Goal: Transaction & Acquisition: Purchase product/service

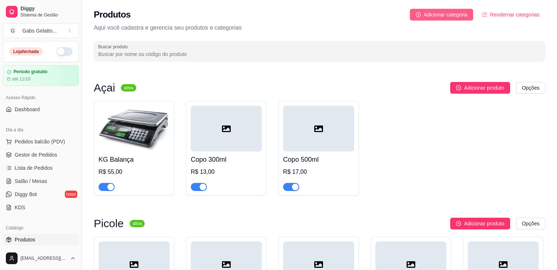
click at [444, 12] on span "Adicionar categoria" at bounding box center [446, 15] width 44 height 8
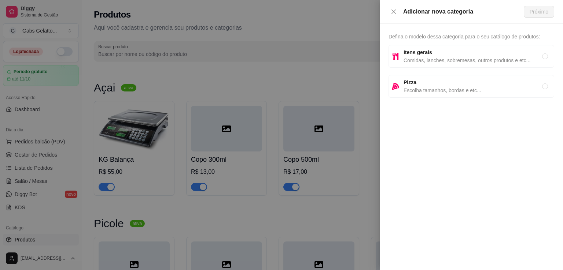
click at [422, 56] on div "Itens gerais Comidas, lanches, sobremesas, outros produtos e etc..." at bounding box center [472, 56] width 138 height 16
radio input "true"
click at [459, 58] on span "Comidas, lanches, sobremesas, outros produtos e etc..." at bounding box center [472, 60] width 138 height 8
click at [421, 53] on strong "Itens gerais" at bounding box center [417, 52] width 29 height 6
click at [426, 60] on span "Comidas, lanches, sobremesas, outros produtos e etc..." at bounding box center [472, 60] width 138 height 8
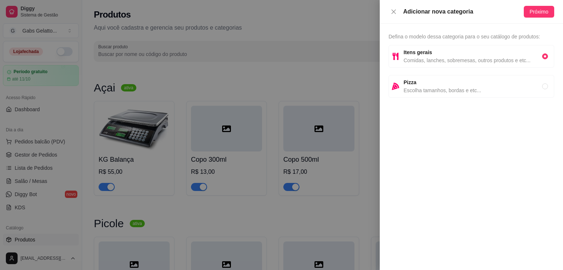
click at [425, 59] on span "Comidas, lanches, sobremesas, outros produtos e etc..." at bounding box center [472, 60] width 138 height 8
click at [538, 14] on span "Próximo" at bounding box center [538, 12] width 19 height 8
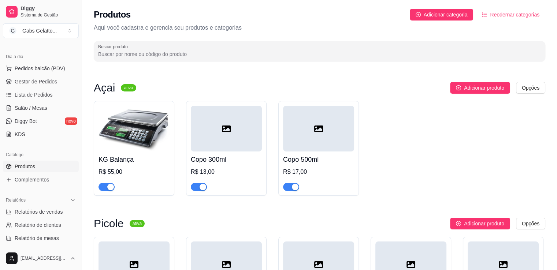
scroll to position [220, 0]
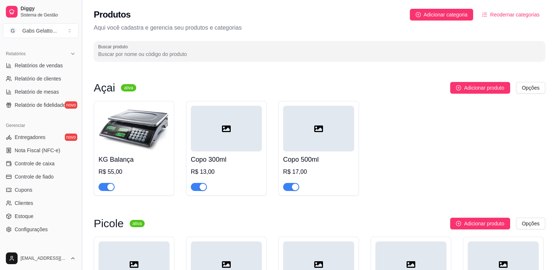
click at [79, 199] on button "Toggle Sidebar" at bounding box center [82, 135] width 6 height 270
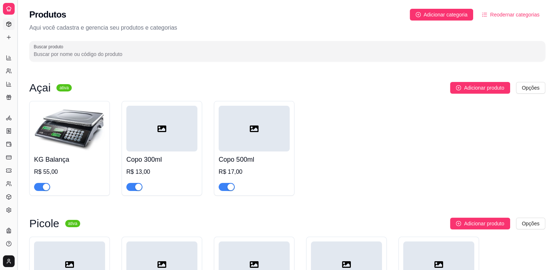
scroll to position [109, 0]
click at [8, 57] on icon at bounding box center [9, 58] width 6 height 6
select select "ALL"
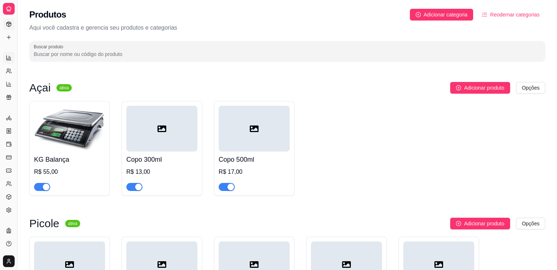
select select "0"
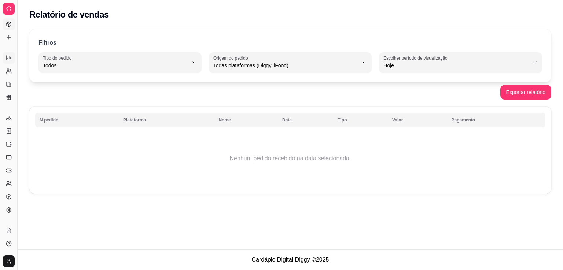
click at [8, 22] on icon at bounding box center [9, 24] width 4 height 5
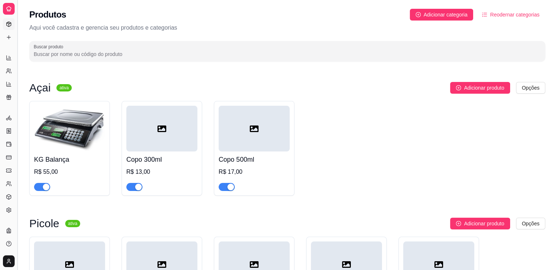
click at [17, 232] on button "Toggle Sidebar" at bounding box center [17, 135] width 6 height 270
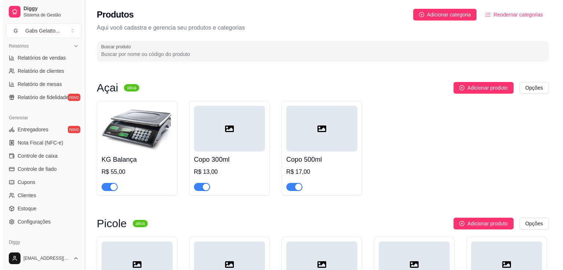
scroll to position [234, 0]
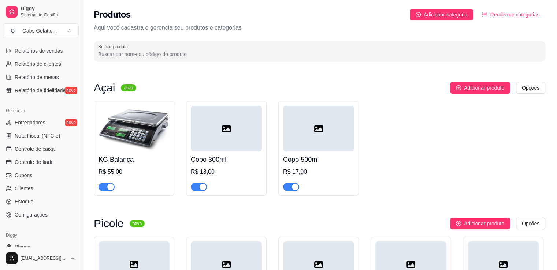
click at [17, 232] on div "Diggy" at bounding box center [41, 236] width 76 height 12
click at [47, 151] on span "Controle de caixa" at bounding box center [35, 148] width 40 height 7
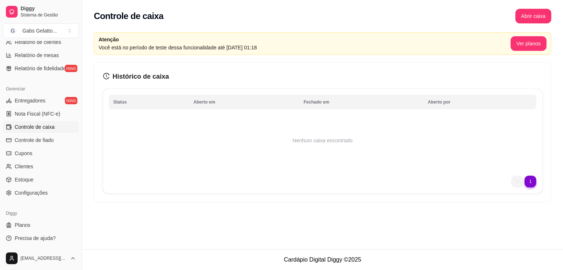
scroll to position [110, 0]
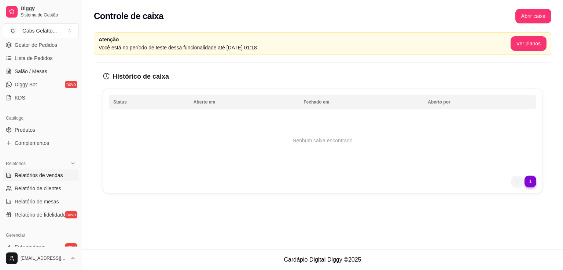
click at [55, 175] on span "Relatórios de vendas" at bounding box center [39, 175] width 48 height 7
select select "ALL"
select select "0"
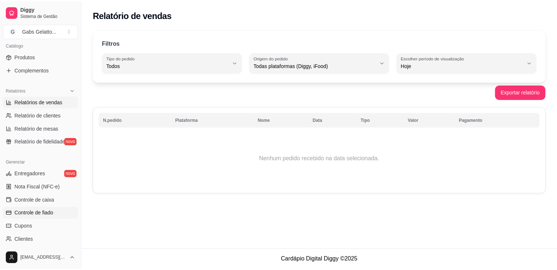
scroll to position [256, 0]
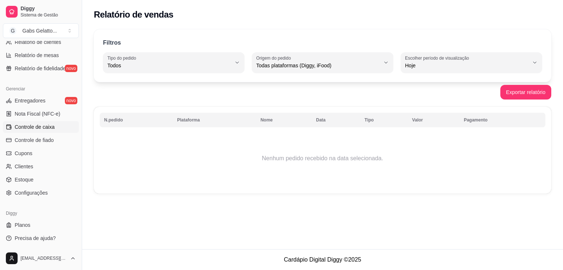
drag, startPoint x: 49, startPoint y: 128, endPoint x: 53, endPoint y: 123, distance: 6.5
click at [48, 129] on span "Controle de caixa" at bounding box center [35, 126] width 40 height 7
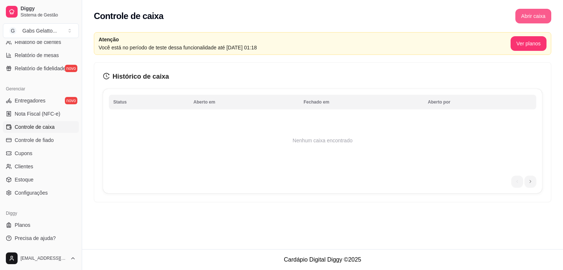
click at [524, 9] on button "Abrir caixa" at bounding box center [533, 16] width 36 height 15
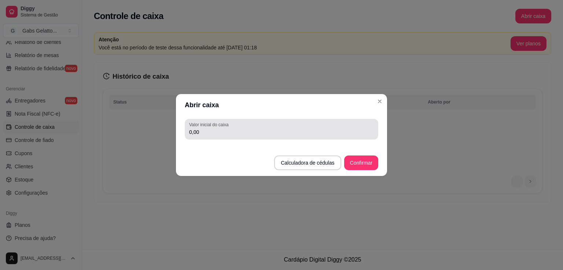
click at [239, 132] on input "0,00" at bounding box center [281, 132] width 185 height 7
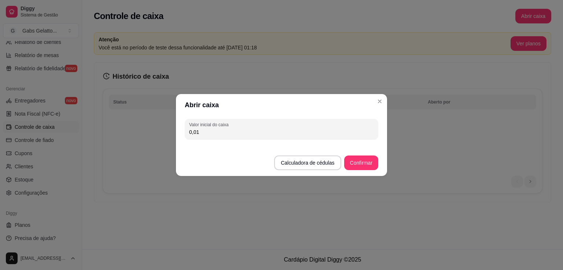
paste input "0"
type input "119,60"
click at [362, 162] on button "Confirmar" at bounding box center [361, 163] width 34 height 15
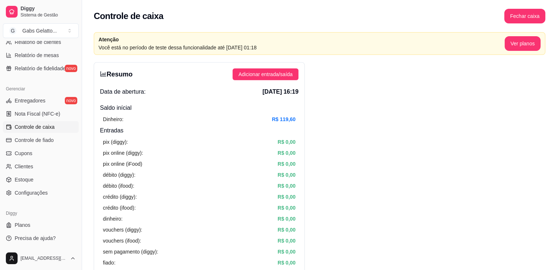
scroll to position [220, 0]
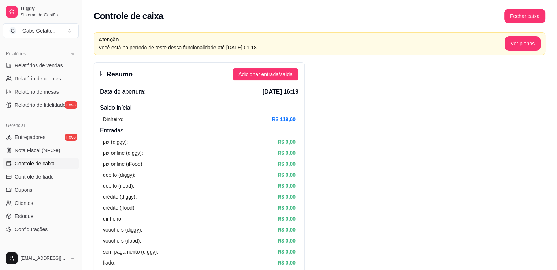
drag, startPoint x: 81, startPoint y: 152, endPoint x: 80, endPoint y: 148, distance: 4.2
click at [81, 150] on button "Toggle Sidebar" at bounding box center [82, 135] width 6 height 270
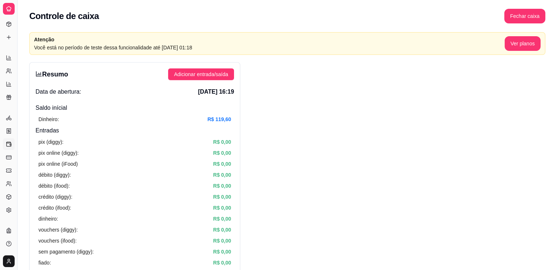
scroll to position [109, 0]
click at [18, 126] on button "Toggle Sidebar" at bounding box center [17, 135] width 6 height 270
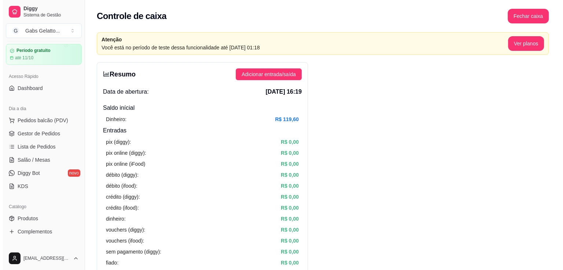
scroll to position [0, 0]
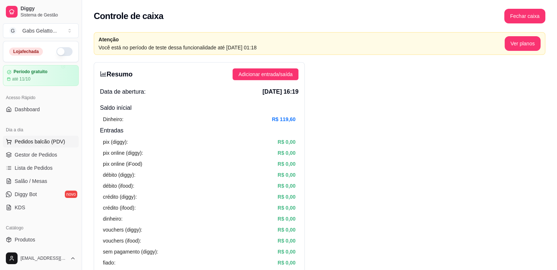
click at [41, 140] on span "Pedidos balcão (PDV)" at bounding box center [40, 141] width 51 height 7
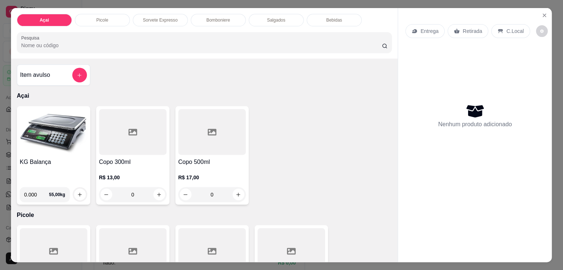
click at [50, 154] on div "KG Balança 0.000 55,00 kg" at bounding box center [53, 155] width 73 height 99
click at [545, 12] on button "Close" at bounding box center [544, 16] width 12 height 12
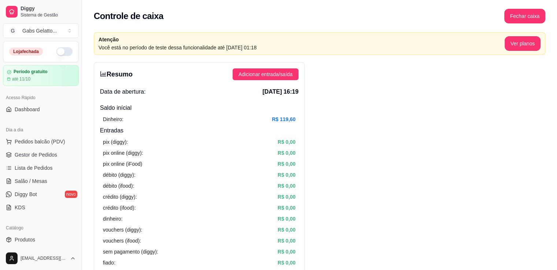
click at [61, 142] on span "Pedidos balcão (PDV)" at bounding box center [40, 141] width 51 height 7
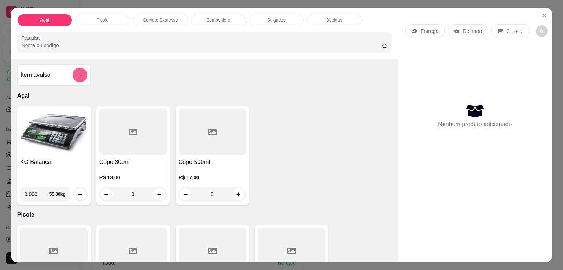
click at [79, 73] on icon "add-separate-item" at bounding box center [79, 75] width 5 height 5
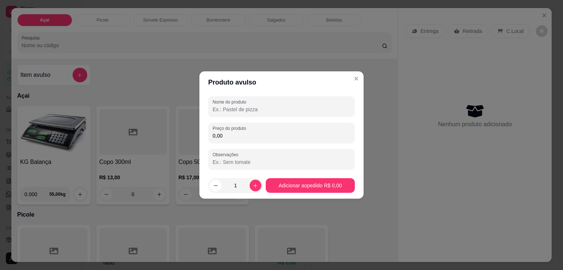
click at [276, 112] on input "Nome do produto" at bounding box center [281, 109] width 138 height 7
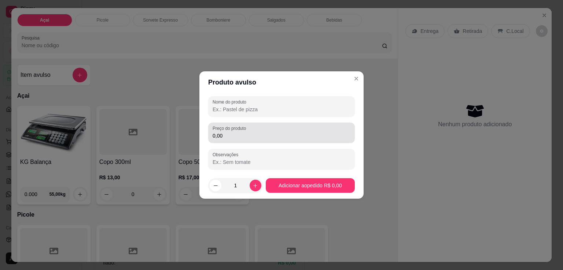
click at [277, 135] on input "0,00" at bounding box center [281, 135] width 138 height 7
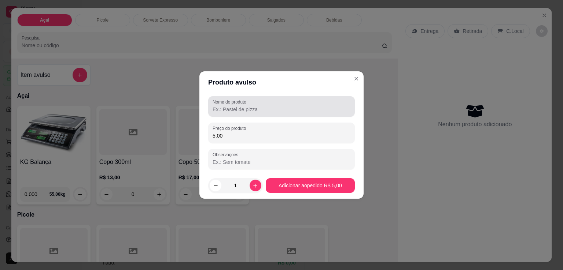
type input "5,00"
click at [263, 107] on input "Nome do produto" at bounding box center [281, 109] width 138 height 7
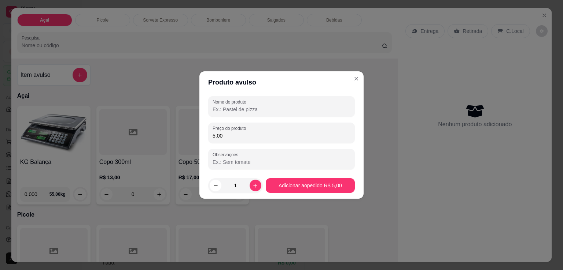
type input "T"
type input "MAQUINA"
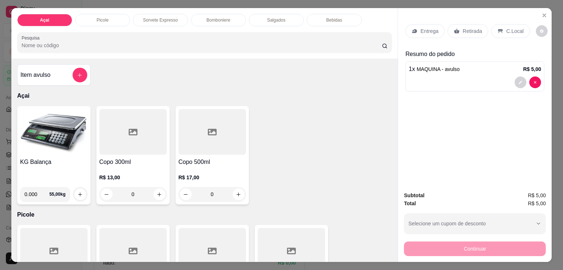
click at [452, 249] on div "Continuar" at bounding box center [475, 248] width 142 height 16
click at [506, 27] on p "C.Local" at bounding box center [514, 30] width 17 height 7
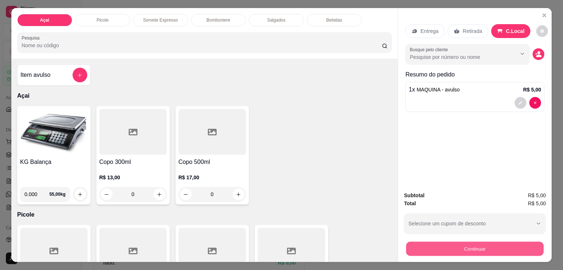
click at [473, 245] on button "Continuar" at bounding box center [474, 249] width 137 height 14
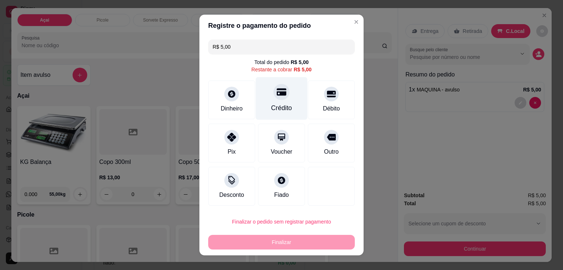
click at [281, 94] on div at bounding box center [281, 92] width 16 height 16
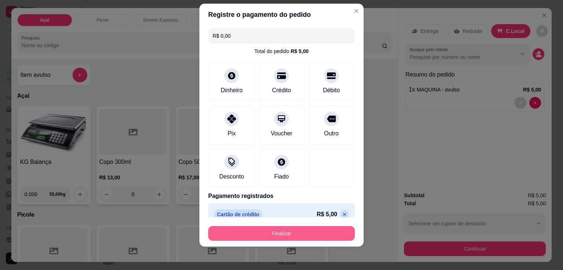
click at [282, 234] on button "Finalizar" at bounding box center [281, 233] width 147 height 15
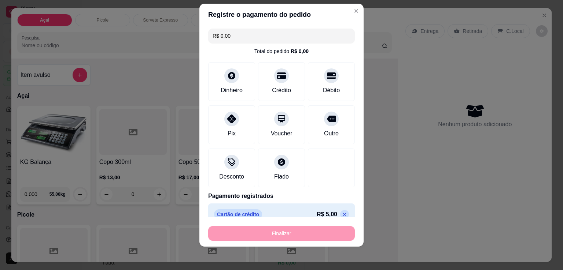
type input "-R$ 5,00"
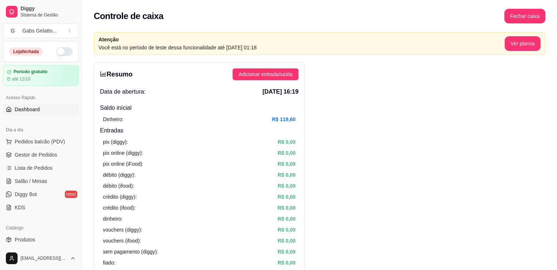
click at [55, 106] on link "Dashboard" at bounding box center [41, 110] width 76 height 12
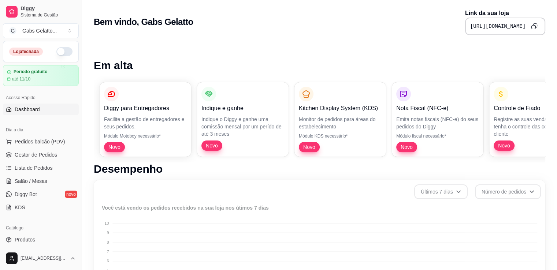
click at [58, 148] on ul "Pedidos balcão (PDV) Gestor de Pedidos Lista de Pedidos Salão / Mesas Diggy Bot…" at bounding box center [41, 175] width 76 height 78
click at [62, 145] on button "Pedidos balcão (PDV)" at bounding box center [41, 142] width 76 height 12
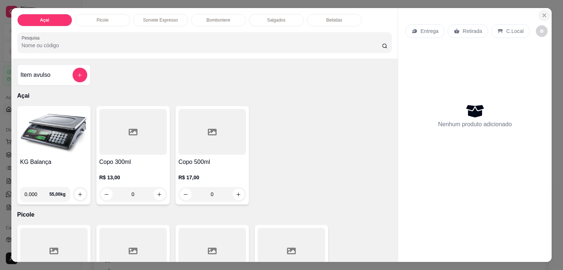
click at [543, 14] on icon "Close" at bounding box center [544, 15] width 6 height 6
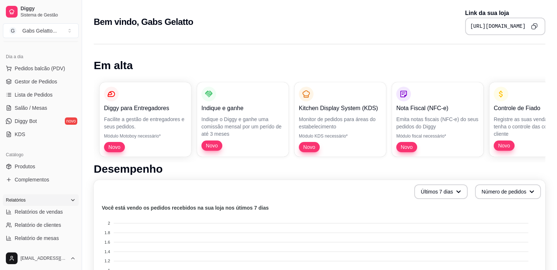
scroll to position [110, 0]
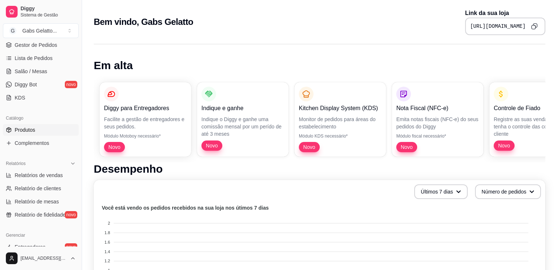
click at [36, 130] on link "Produtos" at bounding box center [41, 130] width 76 height 12
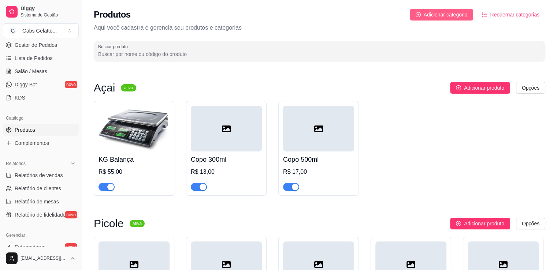
click at [449, 12] on span "Adicionar categoria" at bounding box center [446, 15] width 44 height 8
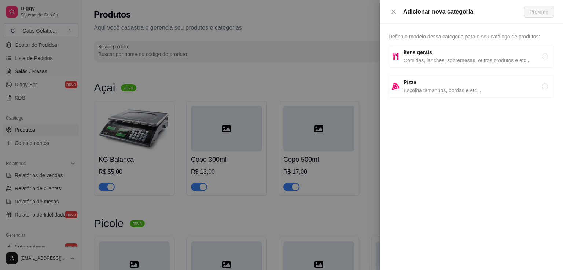
click at [421, 51] on strong "Itens gerais" at bounding box center [417, 52] width 29 height 6
radio input "true"
click at [539, 14] on span "Próximo" at bounding box center [538, 12] width 19 height 8
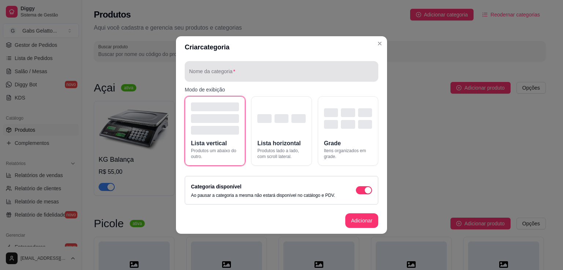
click at [268, 65] on div at bounding box center [281, 71] width 185 height 15
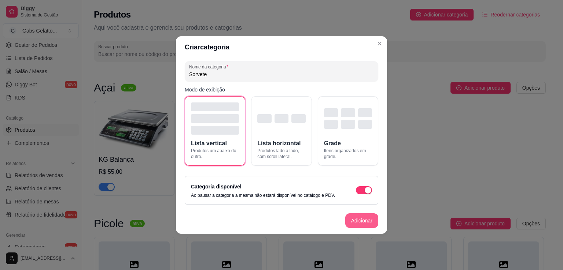
type input "Sorvete"
click at [362, 220] on button "Adicionar" at bounding box center [361, 221] width 33 height 15
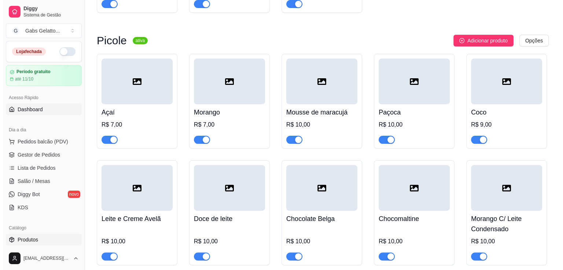
scroll to position [37, 0]
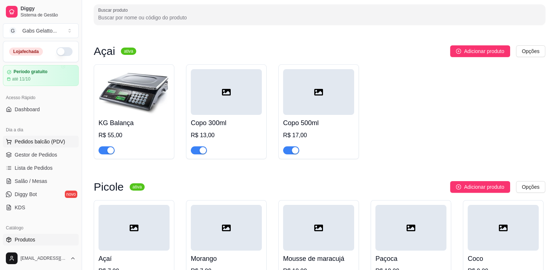
click at [40, 142] on span "Pedidos balcão (PDV)" at bounding box center [40, 141] width 51 height 7
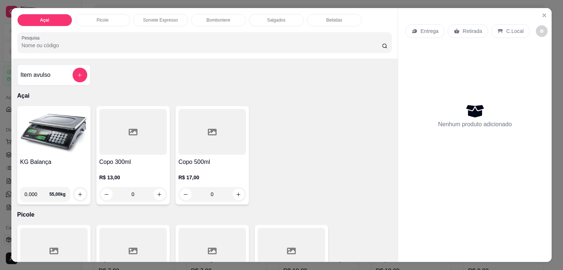
click at [53, 133] on img at bounding box center [53, 132] width 67 height 46
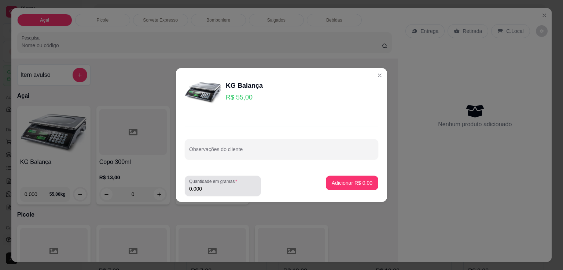
click at [222, 192] on input "0.000" at bounding box center [222, 188] width 67 height 7
type input "0.180"
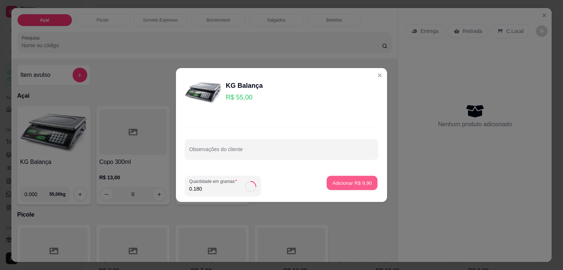
click at [356, 185] on p "Adicionar R$ 9,90" at bounding box center [352, 182] width 40 height 7
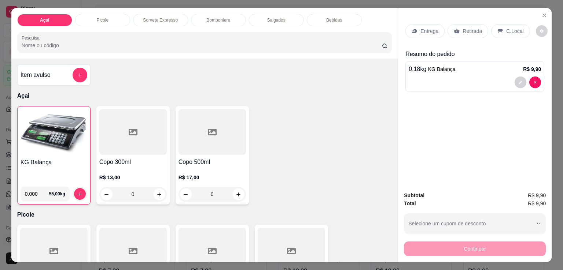
click at [506, 29] on p "C.Local" at bounding box center [514, 30] width 17 height 7
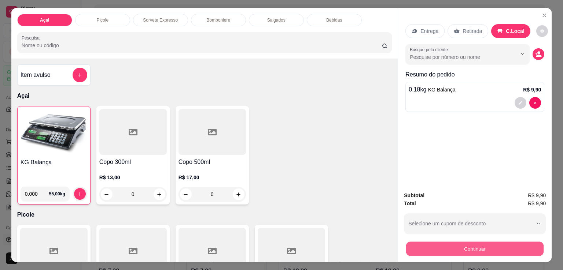
click at [451, 247] on button "Continuar" at bounding box center [474, 249] width 137 height 14
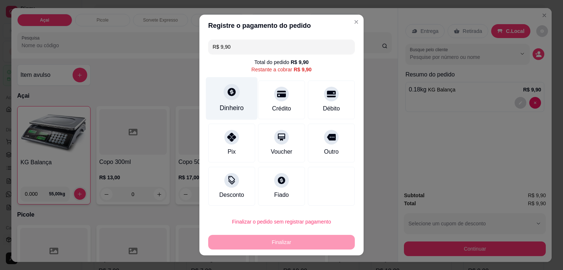
click at [223, 91] on div at bounding box center [231, 92] width 16 height 16
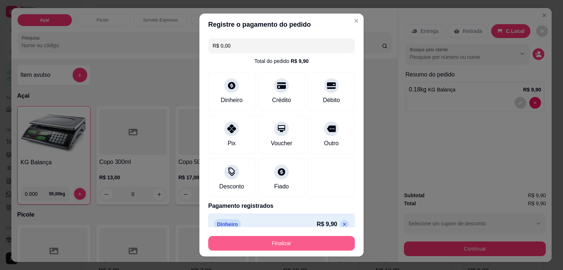
click at [294, 244] on button "Finalizar" at bounding box center [281, 243] width 147 height 15
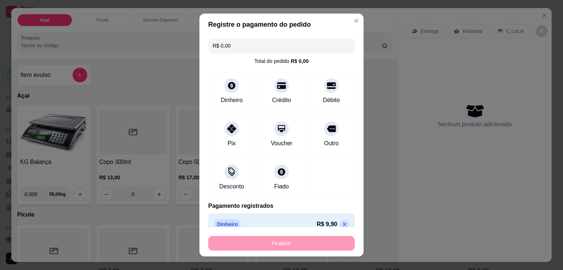
type input "-R$ 9,90"
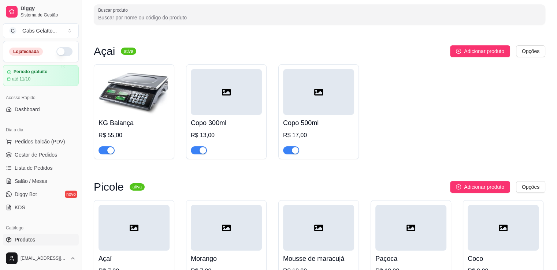
click at [152, 93] on img at bounding box center [134, 92] width 71 height 46
click at [127, 99] on img at bounding box center [134, 92] width 71 height 46
click at [51, 145] on button "Pedidos balcão (PDV)" at bounding box center [41, 142] width 76 height 12
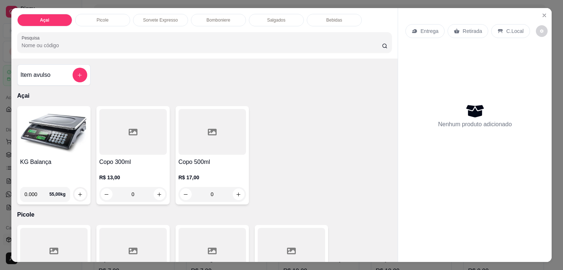
click at [62, 133] on img at bounding box center [53, 132] width 67 height 46
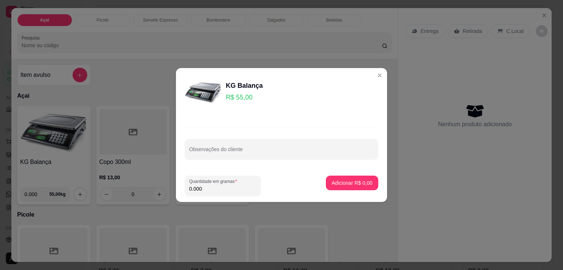
click at [265, 160] on div "Observações do cliente" at bounding box center [281, 142] width 211 height 53
click at [223, 192] on input "0.000" at bounding box center [222, 188] width 67 height 7
type input "0.576"
click at [350, 184] on p "Adicionar R$ 31,68" at bounding box center [351, 182] width 44 height 7
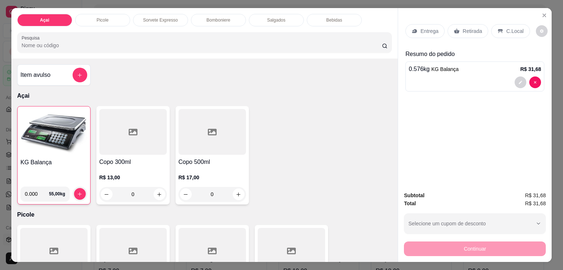
click at [508, 24] on div "C.Local" at bounding box center [510, 31] width 38 height 14
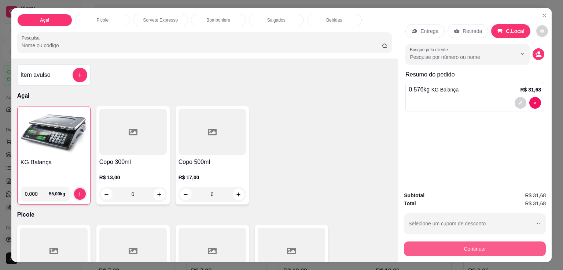
click at [462, 245] on button "Continuar" at bounding box center [475, 249] width 142 height 15
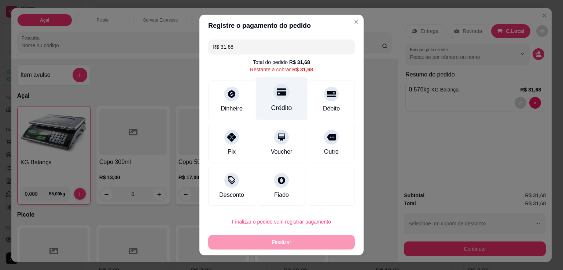
click at [285, 98] on div "Crédito" at bounding box center [282, 98] width 52 height 43
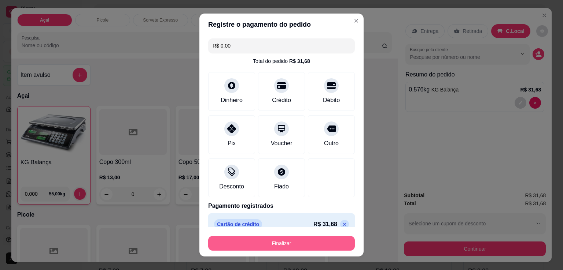
click at [295, 242] on button "Finalizar" at bounding box center [281, 243] width 147 height 15
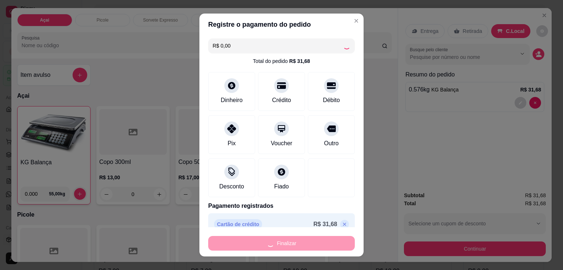
type input "-R$ 31,68"
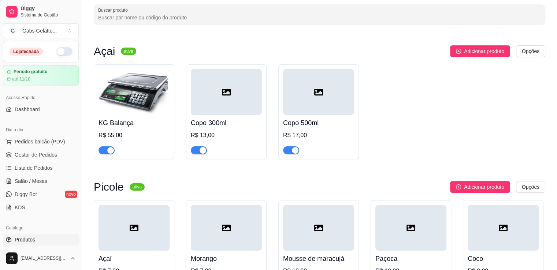
click at [139, 88] on img at bounding box center [134, 92] width 71 height 46
click at [134, 103] on img at bounding box center [134, 92] width 71 height 46
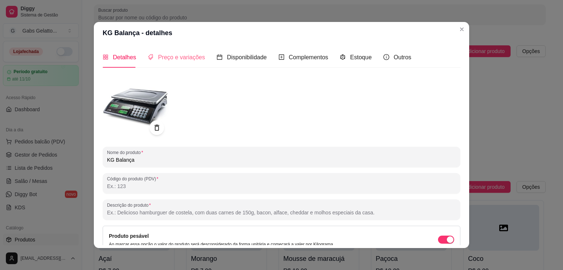
click at [177, 62] on div "Preço e variações" at bounding box center [176, 57] width 57 height 21
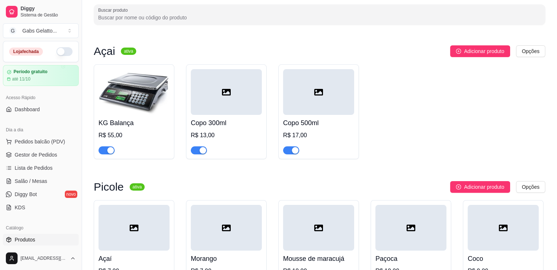
click at [461, 59] on div "Açai ativa Adicionar produto Opções KG Balança R$ 55,00 Copo 300ml R$ 13,00 Cop…" at bounding box center [320, 102] width 452 height 114
click at [39, 142] on span "Pedidos balcão (PDV)" at bounding box center [40, 141] width 51 height 7
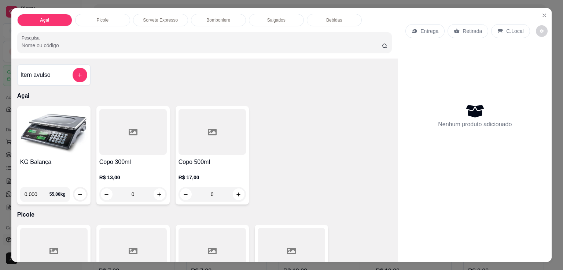
click at [51, 132] on img at bounding box center [53, 132] width 67 height 46
click at [101, 18] on p "Picole" at bounding box center [102, 20] width 12 height 6
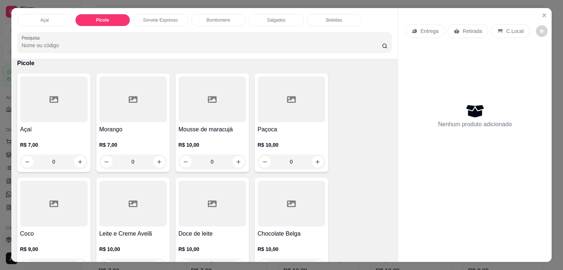
click at [329, 17] on p "Bebidas" at bounding box center [334, 20] width 16 height 6
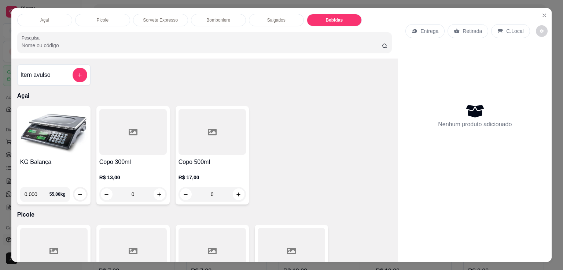
drag, startPoint x: 56, startPoint y: 18, endPoint x: 54, endPoint y: 51, distance: 33.0
click at [56, 17] on div "Açai" at bounding box center [44, 20] width 55 height 12
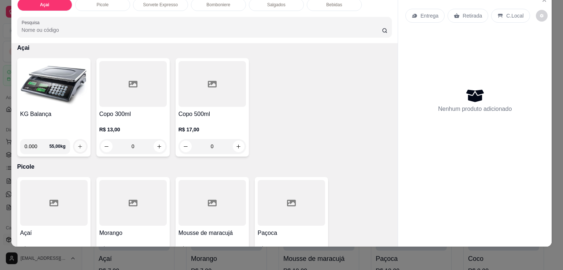
click at [77, 144] on icon "increase-product-quantity" at bounding box center [79, 146] width 5 height 5
click at [26, 143] on input "0.000" at bounding box center [37, 146] width 25 height 15
click at [34, 145] on input "0.000" at bounding box center [37, 146] width 25 height 15
type input "0.244"
click at [81, 142] on button "increase-product-quantity" at bounding box center [80, 147] width 12 height 12
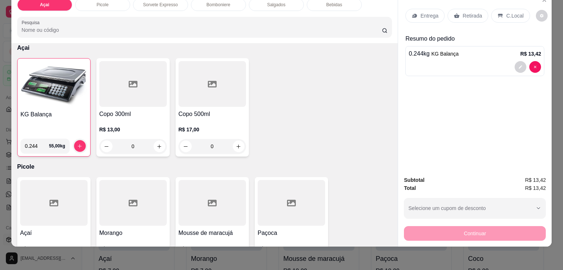
scroll to position [0, 0]
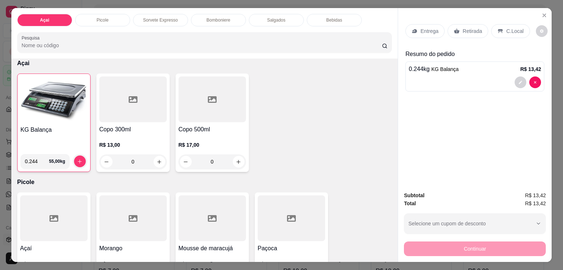
click at [459, 251] on div "Continuar" at bounding box center [475, 248] width 142 height 16
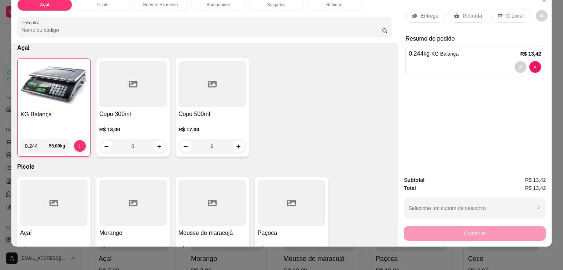
drag, startPoint x: 479, startPoint y: 233, endPoint x: 482, endPoint y: 212, distance: 21.1
click at [479, 232] on div "Continuar" at bounding box center [475, 233] width 142 height 16
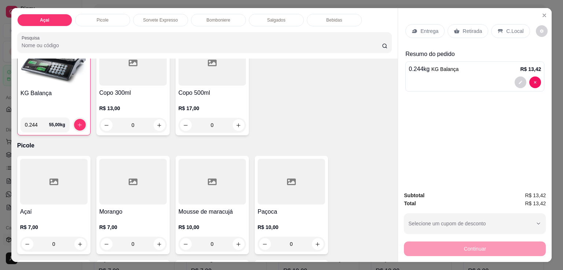
scroll to position [106, 0]
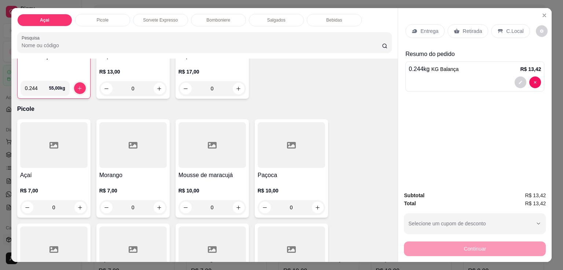
click at [418, 65] on p "0.244 kg KG Balança" at bounding box center [433, 69] width 50 height 9
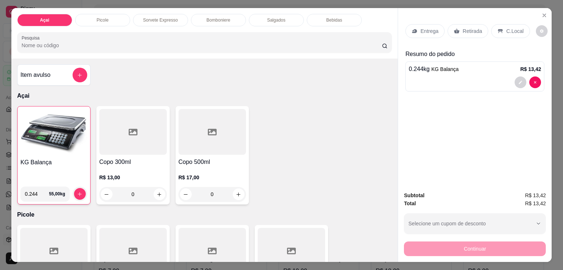
scroll to position [18, 0]
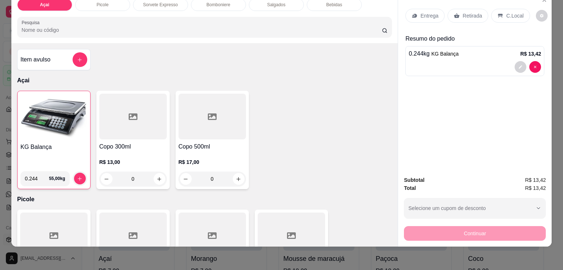
click at [479, 233] on div "Continuar" at bounding box center [475, 233] width 142 height 16
click at [483, 213] on div "Subtotal R$ 13,42 Total R$ 13,42 Selecione um cupom de desconto Selecione um cu…" at bounding box center [475, 208] width 142 height 65
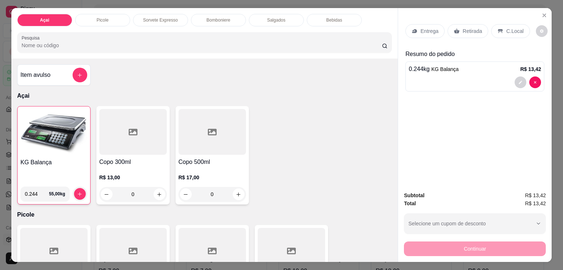
click at [506, 30] on p "C.Local" at bounding box center [514, 30] width 17 height 7
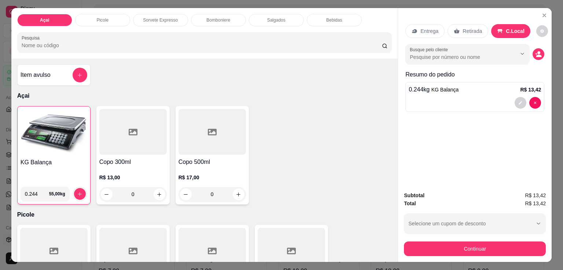
scroll to position [18, 0]
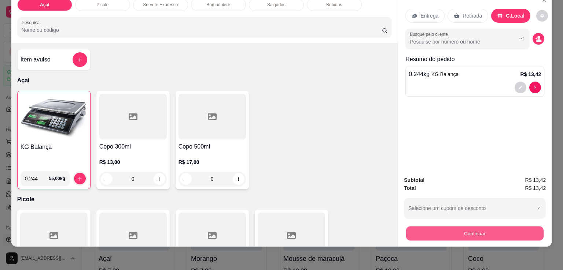
click at [484, 230] on button "Continuar" at bounding box center [474, 233] width 137 height 14
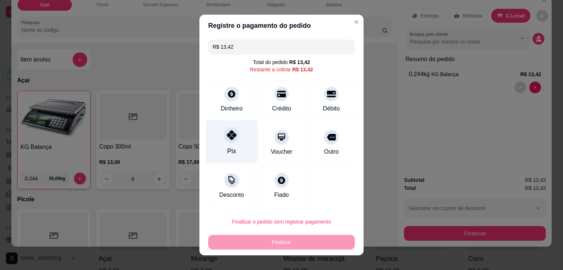
drag, startPoint x: 226, startPoint y: 142, endPoint x: 223, endPoint y: 145, distance: 4.9
click at [223, 145] on div "Pix" at bounding box center [232, 142] width 52 height 43
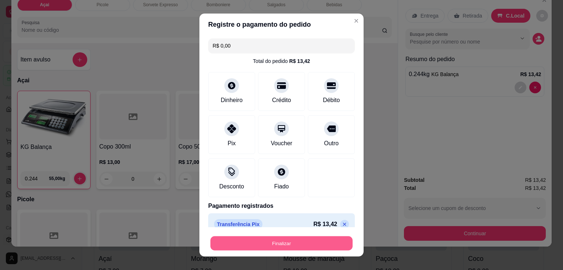
click at [286, 245] on button "Finalizar" at bounding box center [281, 244] width 142 height 14
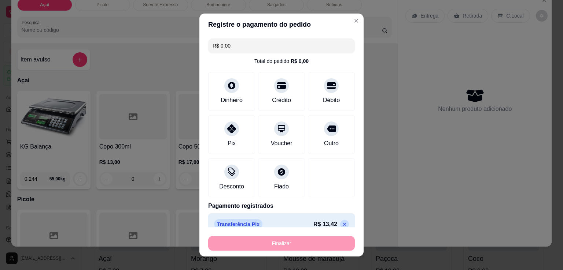
type input "-R$ 13,42"
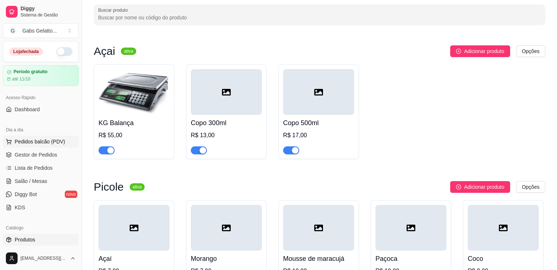
click at [38, 140] on span "Pedidos balcão (PDV)" at bounding box center [40, 141] width 51 height 7
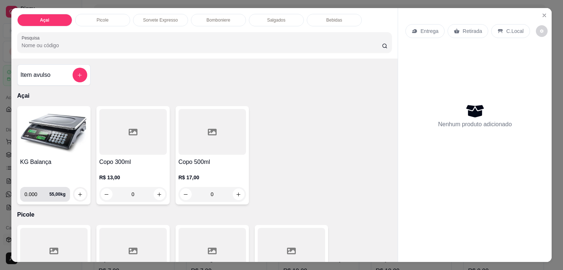
click at [32, 192] on input "0.000" at bounding box center [37, 194] width 25 height 15
type input "0.266"
click at [80, 190] on button "increase-product-quantity" at bounding box center [79, 194] width 11 height 11
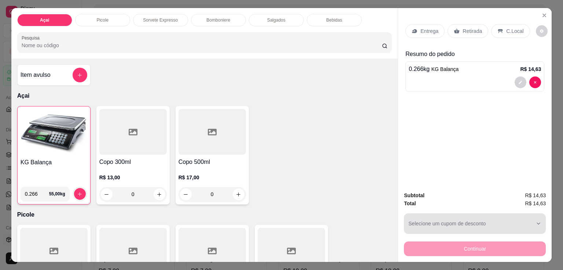
click at [477, 220] on div "button" at bounding box center [470, 223] width 124 height 15
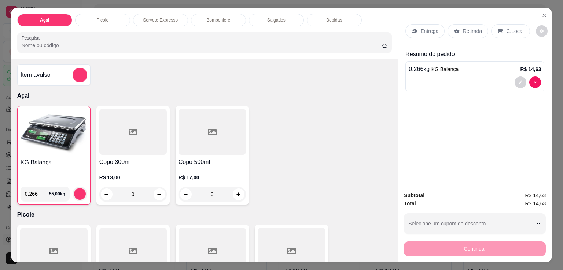
click at [506, 27] on p "C.Local" at bounding box center [514, 30] width 17 height 7
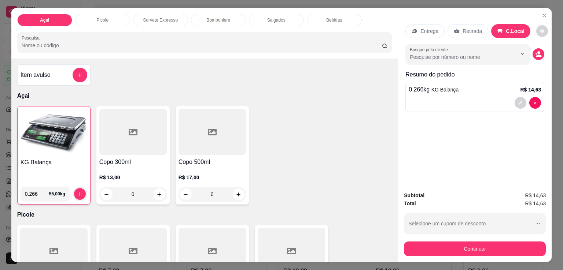
scroll to position [18, 0]
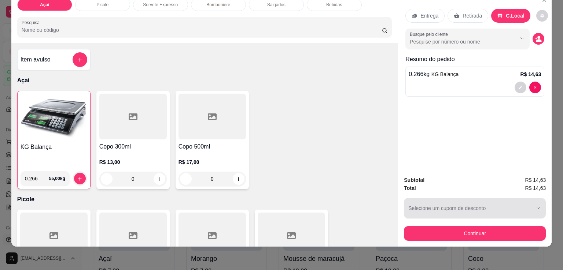
click at [499, 204] on div "button" at bounding box center [470, 208] width 124 height 15
click at [540, 204] on button "Selecione um cupom de desconto" at bounding box center [475, 208] width 142 height 21
click at [536, 205] on icon "button" at bounding box center [538, 208] width 6 height 6
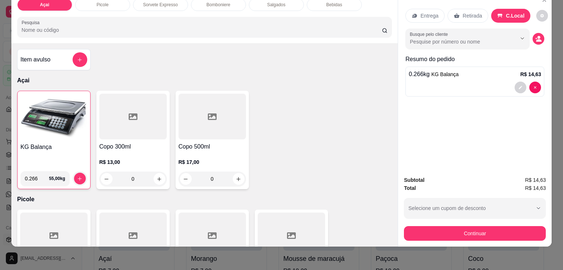
scroll to position [0, 0]
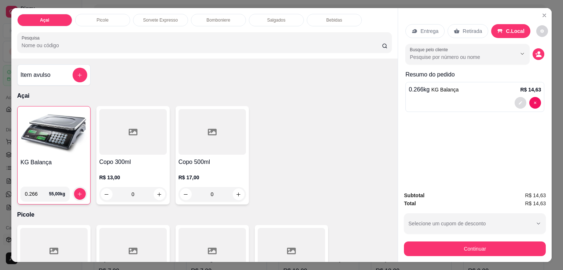
click at [519, 101] on icon "decrease-product-quantity" at bounding box center [520, 103] width 4 height 4
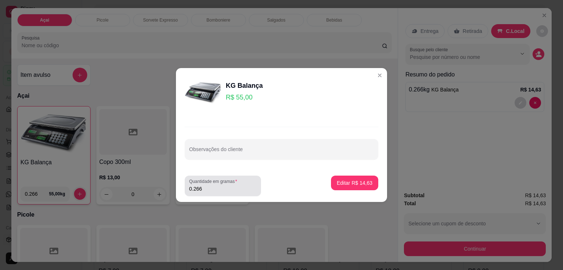
click at [198, 192] on div "0.266" at bounding box center [222, 186] width 67 height 15
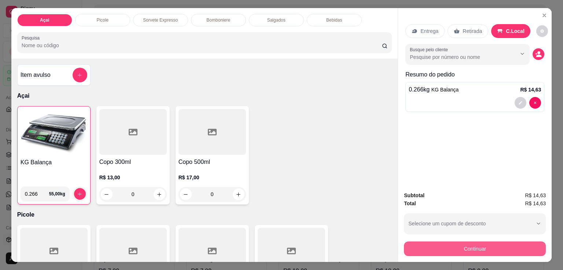
click at [457, 246] on button "Continuar" at bounding box center [475, 249] width 142 height 15
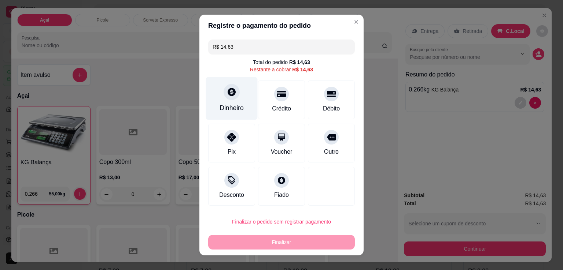
click at [226, 98] on div at bounding box center [231, 92] width 16 height 16
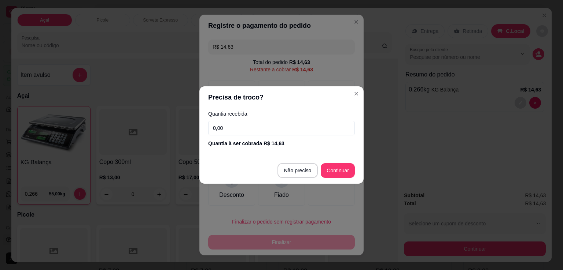
click at [269, 126] on input "0,00" at bounding box center [281, 128] width 147 height 15
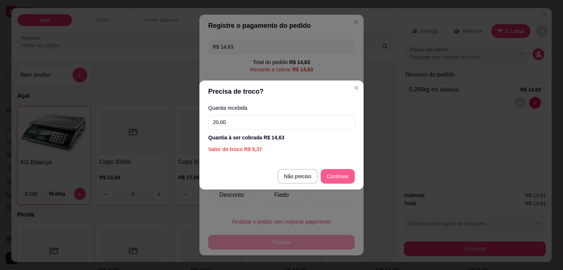
type input "20,00"
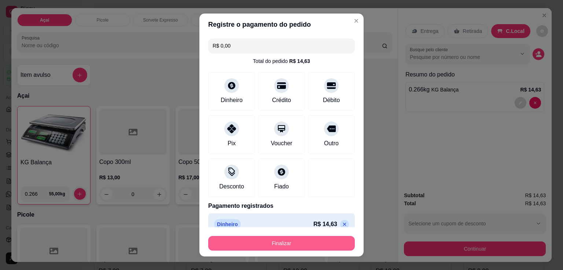
click at [294, 240] on button "Finalizar" at bounding box center [281, 243] width 147 height 15
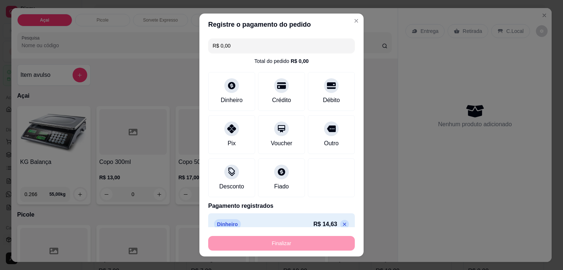
type input "-R$ 14,63"
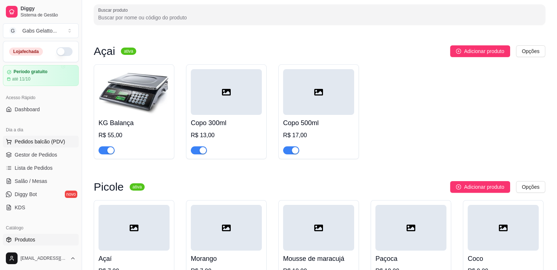
click at [48, 138] on span "Pedidos balcão (PDV)" at bounding box center [40, 141] width 51 height 7
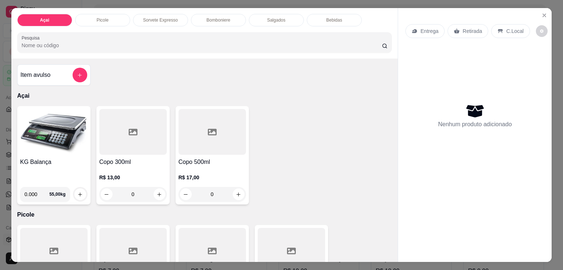
click at [32, 188] on input "0.000" at bounding box center [37, 194] width 25 height 15
type input "0.352"
click at [81, 192] on button "increase-product-quantity" at bounding box center [79, 194] width 11 height 11
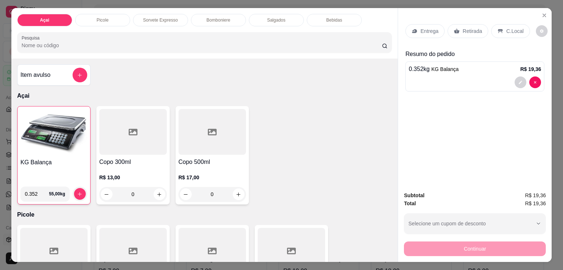
click at [506, 27] on p "C.Local" at bounding box center [514, 30] width 17 height 7
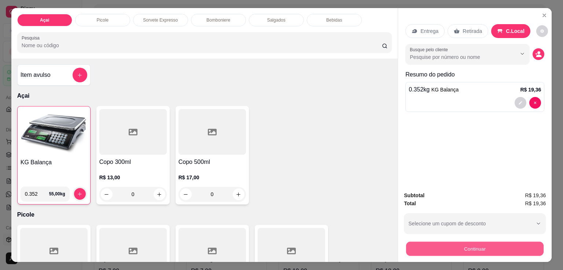
click at [498, 244] on button "Continuar" at bounding box center [474, 249] width 137 height 14
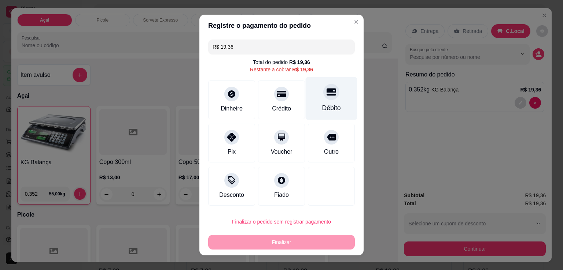
click at [326, 97] on icon at bounding box center [331, 92] width 10 height 10
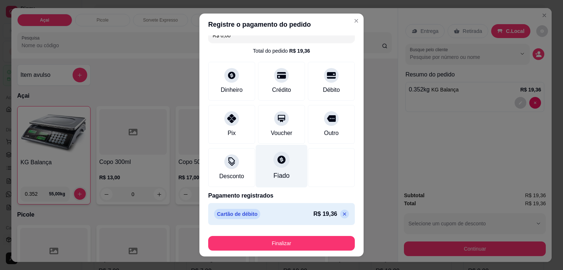
scroll to position [10, 0]
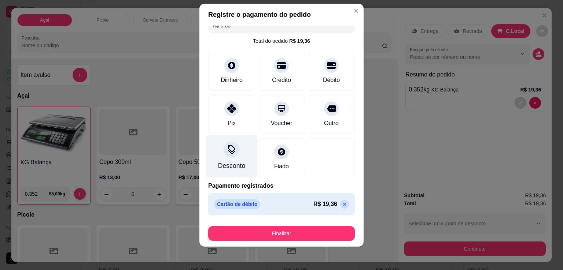
click at [223, 151] on div at bounding box center [231, 150] width 16 height 16
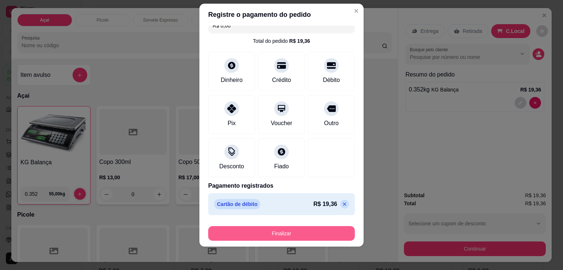
click at [295, 236] on button "Finalizar" at bounding box center [281, 233] width 147 height 15
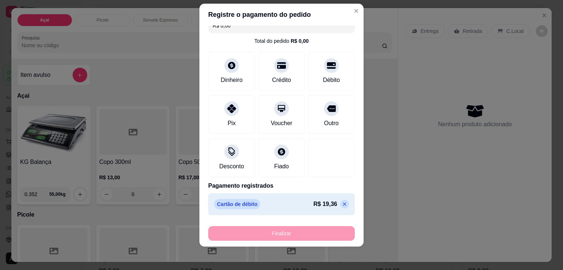
type input "-R$ 19,36"
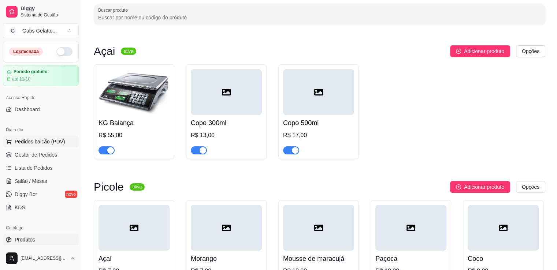
click at [43, 138] on span "Pedidos balcão (PDV)" at bounding box center [40, 141] width 51 height 7
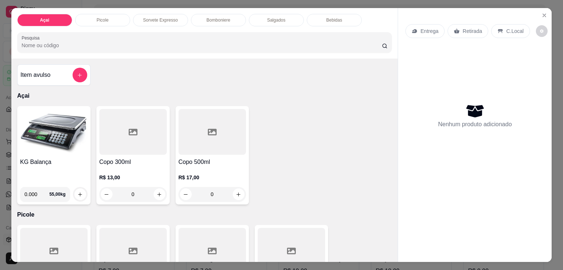
click at [217, 18] on p "Bomboniere" at bounding box center [218, 20] width 24 height 6
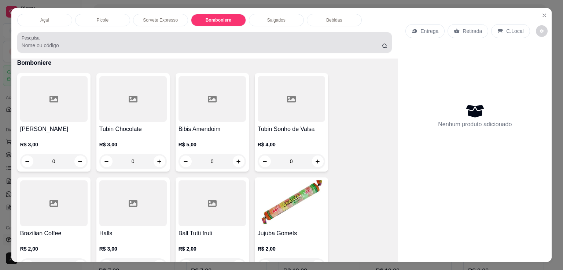
click at [152, 32] on div "Pesquisa" at bounding box center [204, 42] width 375 height 21
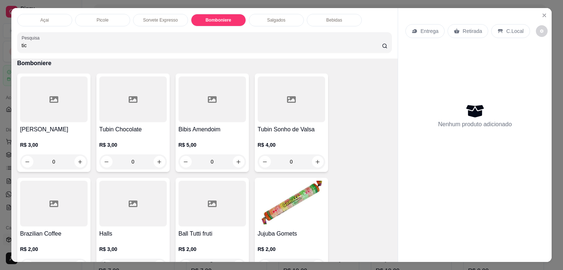
scroll to position [741, 0]
type input "tic"
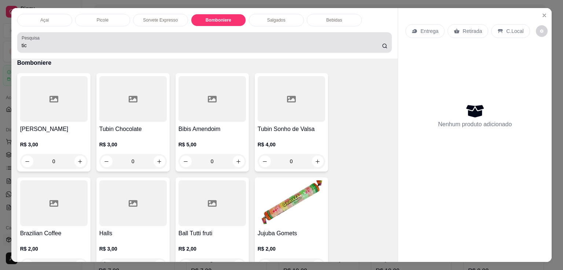
click at [382, 43] on icon at bounding box center [385, 46] width 6 height 6
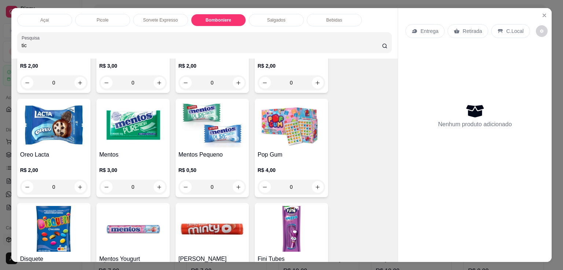
scroll to position [888, 0]
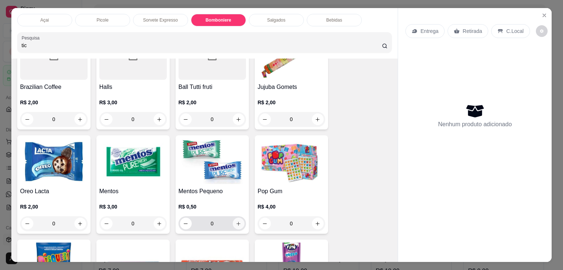
click at [234, 225] on button "increase-product-quantity" at bounding box center [239, 224] width 12 height 12
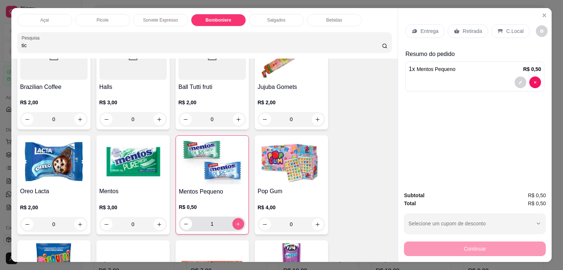
click at [237, 222] on icon "increase-product-quantity" at bounding box center [237, 224] width 5 height 5
click at [235, 224] on button "increase-product-quantity" at bounding box center [237, 224] width 11 height 11
type input "4"
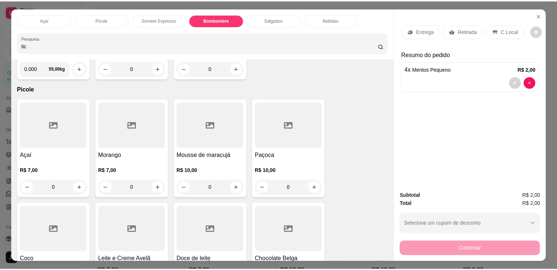
scroll to position [0, 0]
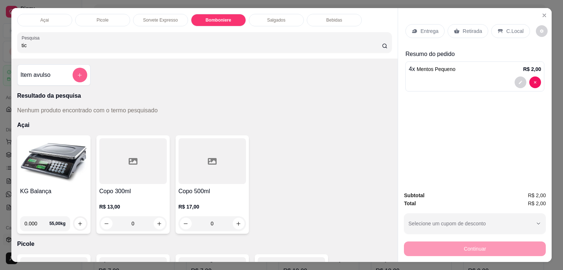
click at [78, 73] on icon "add-separate-item" at bounding box center [80, 75] width 4 height 4
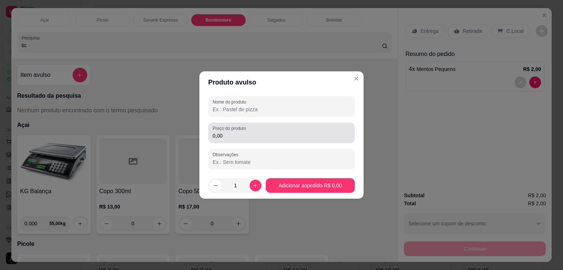
click at [233, 137] on input "0,00" at bounding box center [281, 135] width 138 height 7
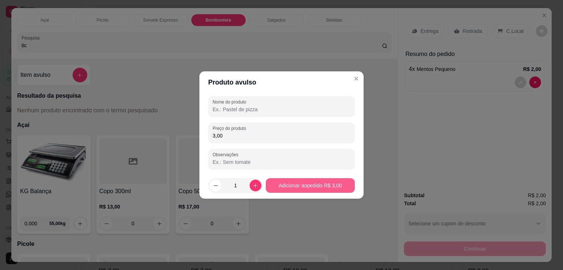
type input "3,00"
click at [306, 186] on button "Adicionar ao pedido R$ 3,00" at bounding box center [310, 185] width 89 height 15
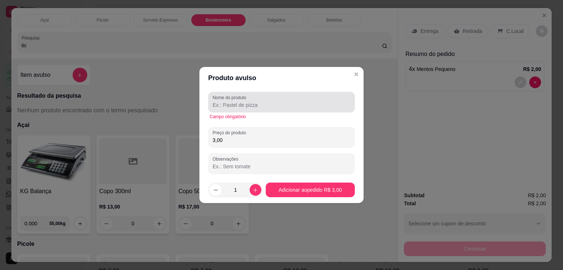
click at [231, 104] on input "Nome do produto" at bounding box center [281, 104] width 138 height 7
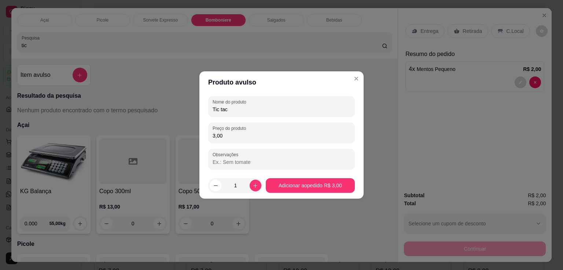
type input "Tic tac"
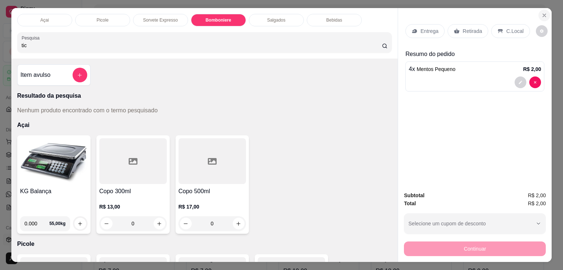
click at [541, 15] on icon "Close" at bounding box center [544, 15] width 6 height 6
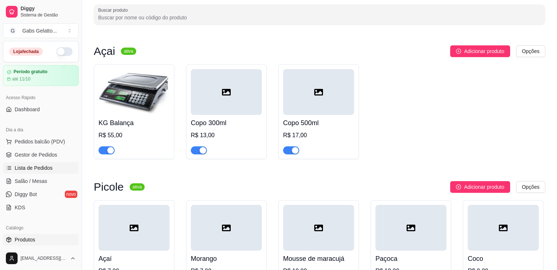
scroll to position [73, 0]
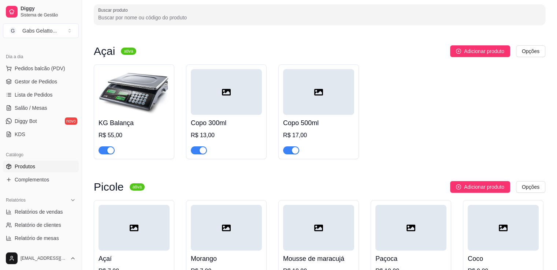
click at [40, 166] on link "Produtos" at bounding box center [41, 167] width 76 height 12
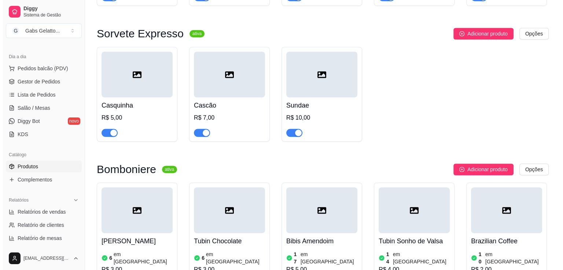
scroll to position [586, 0]
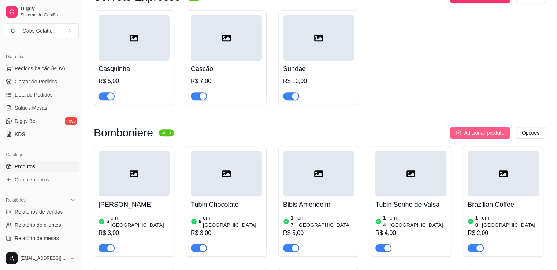
click at [464, 139] on button "Adicionar produto" at bounding box center [480, 133] width 60 height 12
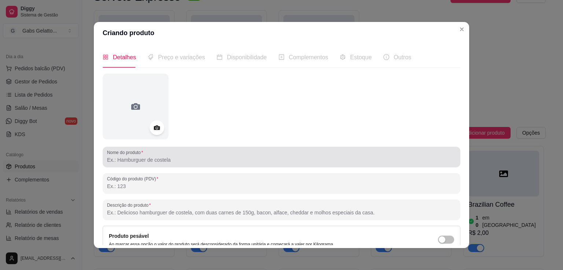
click at [149, 164] on div at bounding box center [281, 157] width 349 height 15
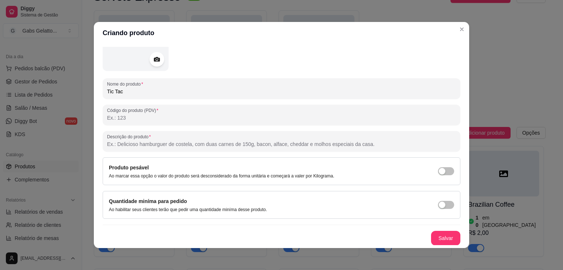
scroll to position [1, 0]
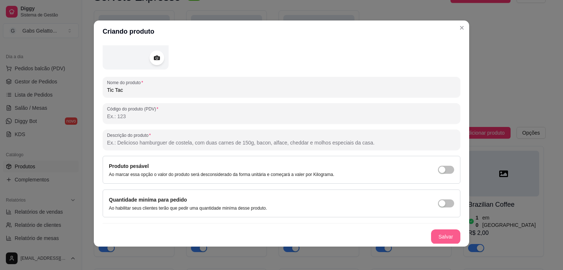
type input "Tic Tac"
click at [437, 236] on button "Salvar" at bounding box center [445, 237] width 29 height 14
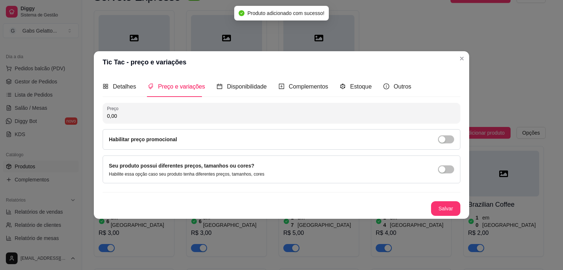
click at [174, 115] on input "0,00" at bounding box center [281, 115] width 349 height 7
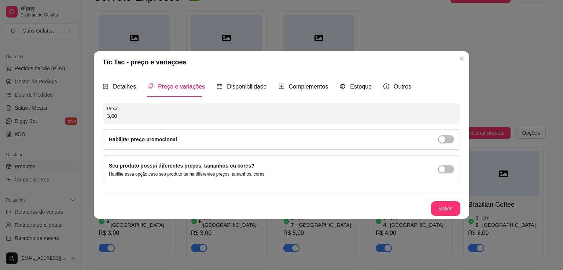
type input "3,00"
click at [335, 82] on div "Detalhes Preço e variações Disponibilidade Complementos Estoque Outros" at bounding box center [257, 86] width 308 height 21
click at [342, 86] on icon "code-sandbox" at bounding box center [343, 87] width 6 height 6
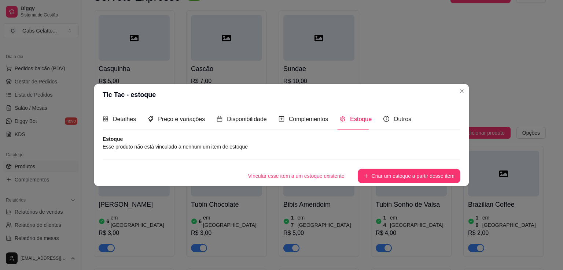
click at [178, 147] on article "Esse produto não está vinculado a nenhum um item de estoque" at bounding box center [281, 147] width 357 height 8
click at [256, 122] on span "Disponibilidade" at bounding box center [247, 119] width 40 height 6
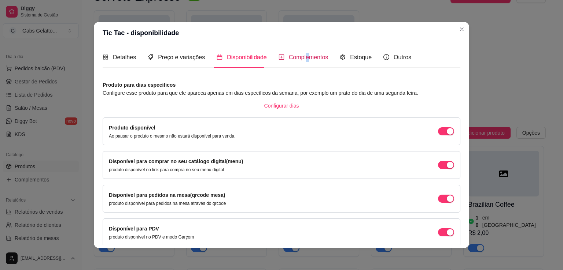
click at [303, 55] on span "Complementos" at bounding box center [309, 57] width 40 height 6
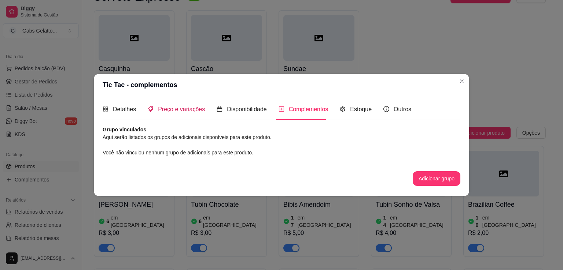
click at [161, 106] on span "Preço e variações" at bounding box center [181, 109] width 47 height 6
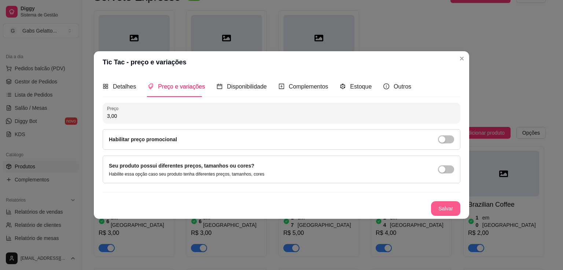
click at [437, 206] on button "Salvar" at bounding box center [445, 208] width 29 height 15
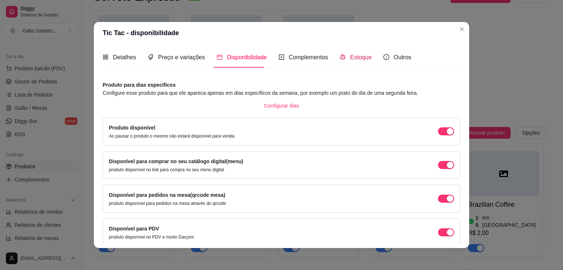
click at [350, 60] on span "Estoque" at bounding box center [361, 57] width 22 height 6
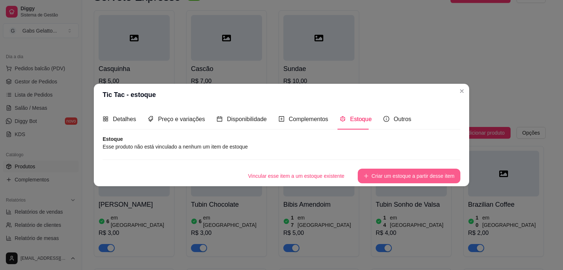
click at [374, 176] on button "Criar um estoque a partir desse item" at bounding box center [408, 176] width 103 height 15
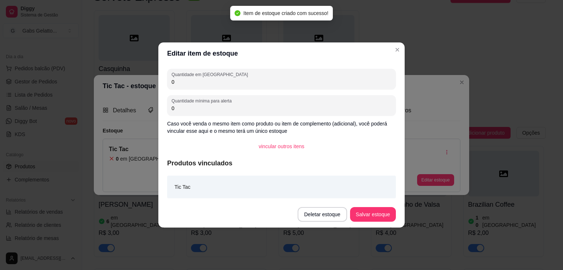
click at [216, 84] on input "0" at bounding box center [281, 81] width 220 height 7
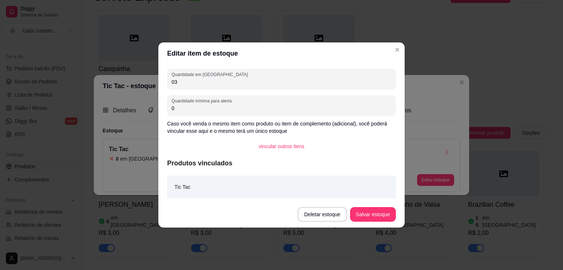
type input "0"
type input "36"
click at [378, 216] on button "Salvar estoque" at bounding box center [373, 214] width 46 height 15
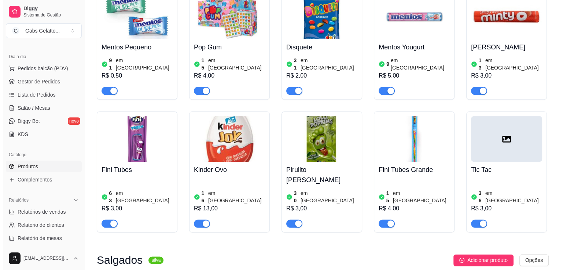
scroll to position [1099, 0]
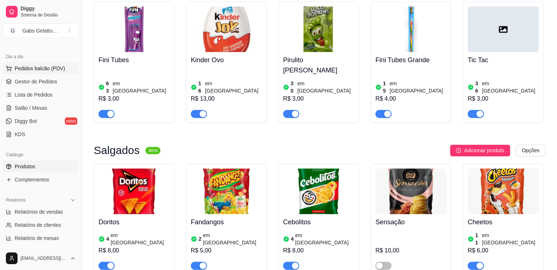
click at [49, 73] on button "Pedidos balcão (PDV)" at bounding box center [41, 69] width 76 height 12
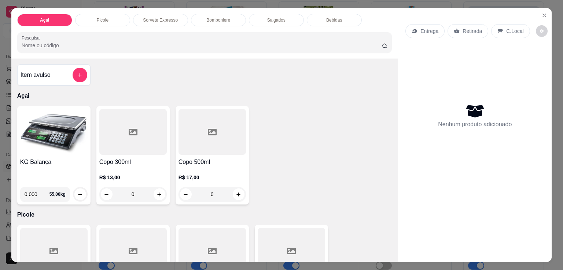
click at [228, 22] on div "Bomboniere" at bounding box center [218, 20] width 55 height 12
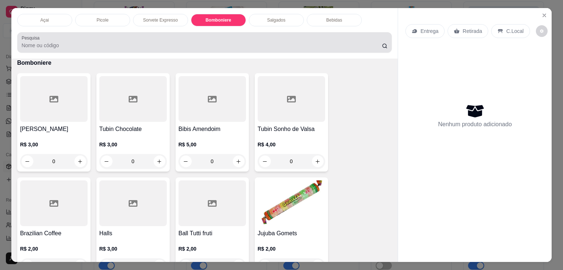
scroll to position [18, 0]
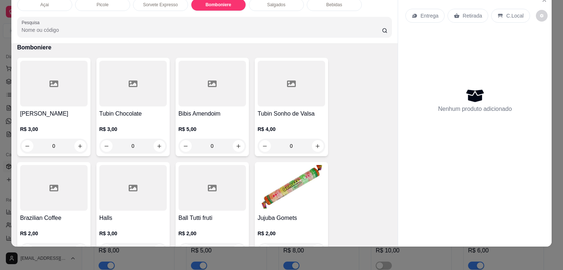
click at [197, 35] on div "Açai Picole Sorvete Expresso Bomboniere Salgados Bebidas Pesquisa" at bounding box center [204, 18] width 386 height 51
click at [197, 31] on div "Açai Picole Sorvete Expresso Bomboniere Salgados Bebidas Pesquisa" at bounding box center [204, 18] width 386 height 51
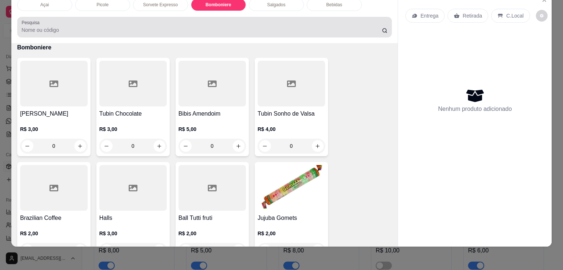
click at [194, 20] on div at bounding box center [205, 27] width 366 height 15
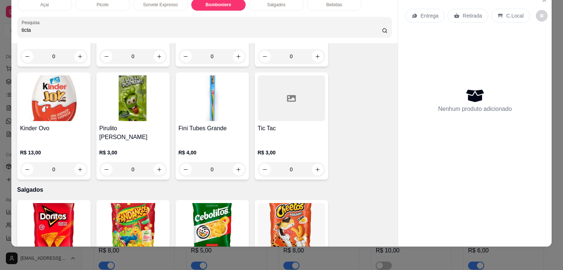
scroll to position [1108, 0]
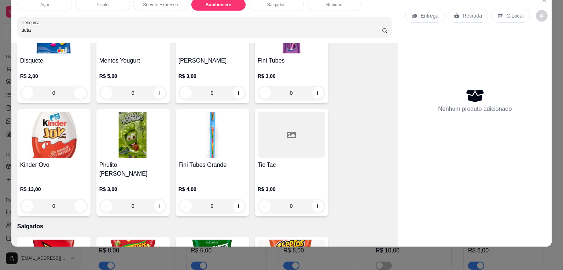
type input "ticta"
click at [289, 134] on div at bounding box center [290, 135] width 67 height 46
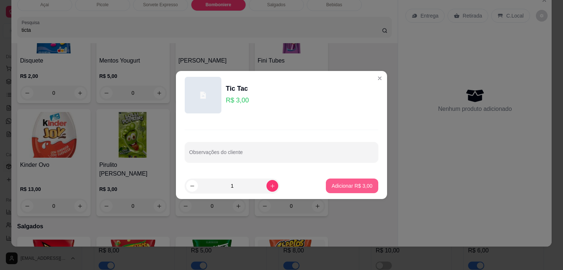
click at [345, 188] on p "Adicionar R$ 3,00" at bounding box center [351, 185] width 41 height 7
type input "1"
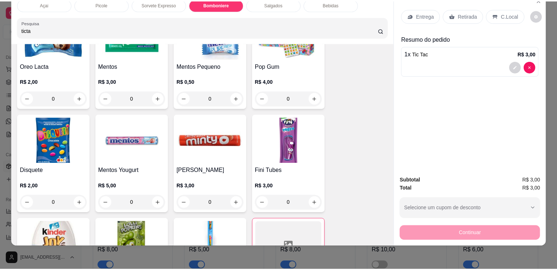
scroll to position [961, 0]
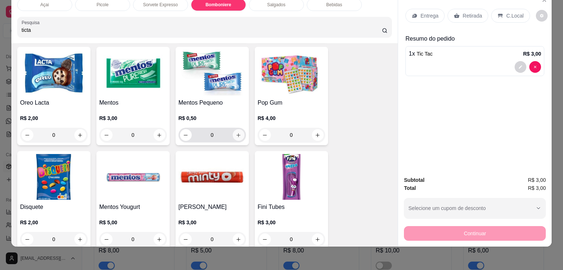
click at [236, 133] on icon "increase-product-quantity" at bounding box center [238, 135] width 5 height 5
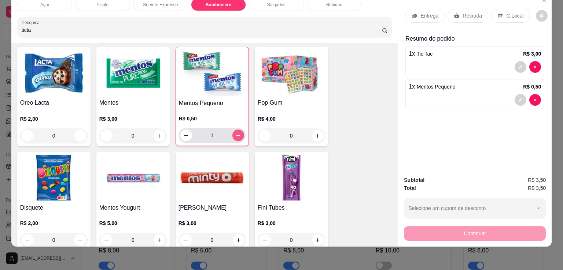
click at [235, 133] on icon "increase-product-quantity" at bounding box center [237, 135] width 5 height 5
type input "4"
click at [501, 11] on div "C.Local" at bounding box center [510, 16] width 38 height 14
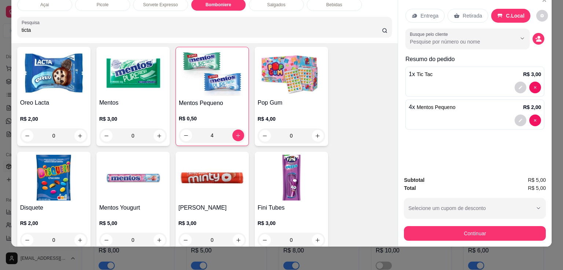
click at [488, 239] on div "Subtotal R$ 5,00 Total R$ 5,00 Selecione um cupom de desconto Selecione um cupo…" at bounding box center [474, 208] width 153 height 77
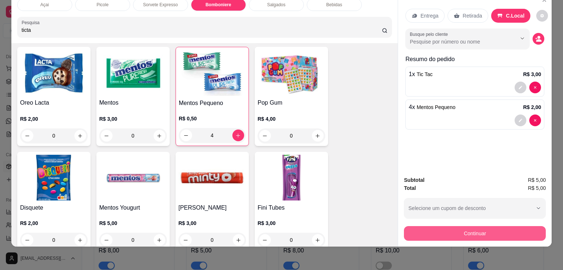
click at [485, 230] on button "Continuar" at bounding box center [475, 233] width 142 height 15
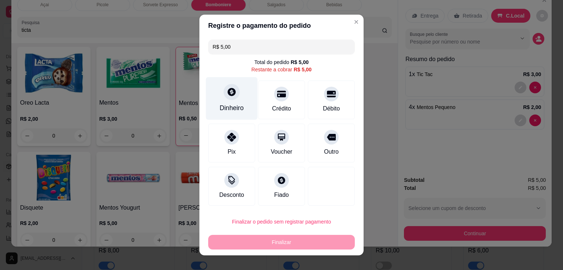
click at [227, 92] on icon at bounding box center [231, 92] width 8 height 8
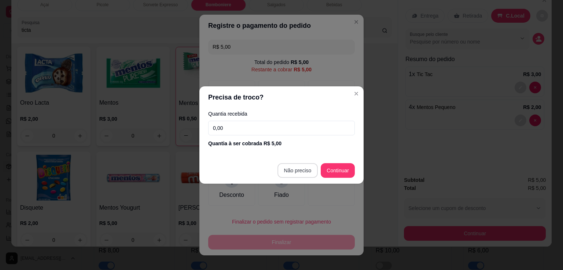
click at [297, 162] on footer "Não preciso Continuar" at bounding box center [281, 170] width 164 height 26
type input "R$ 0,00"
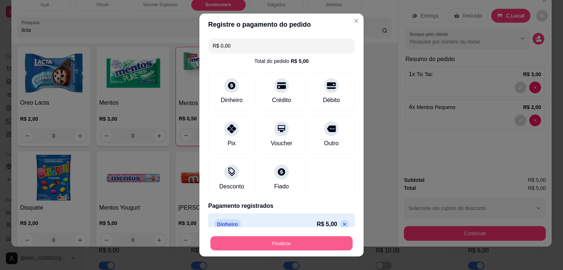
click at [292, 242] on button "Finalizar" at bounding box center [281, 244] width 142 height 14
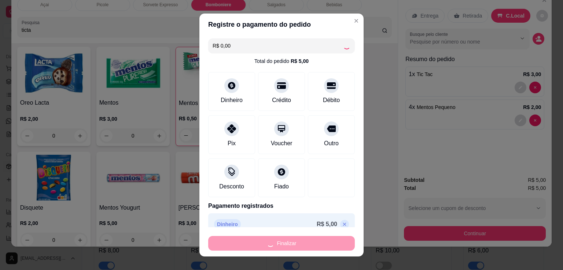
type input "0"
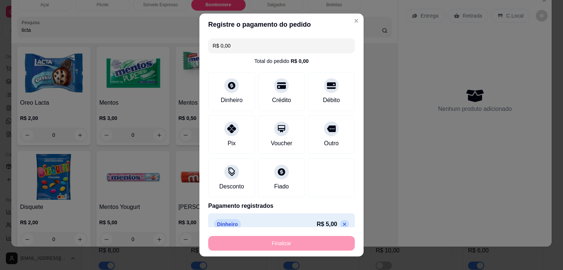
type input "-R$ 5,00"
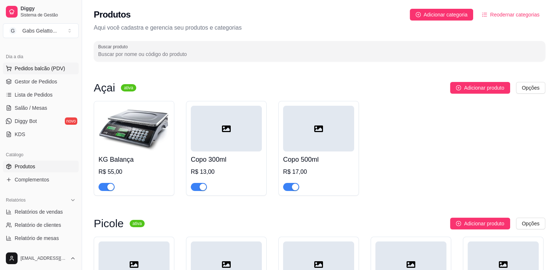
click at [44, 71] on span "Pedidos balcão (PDV)" at bounding box center [40, 68] width 51 height 7
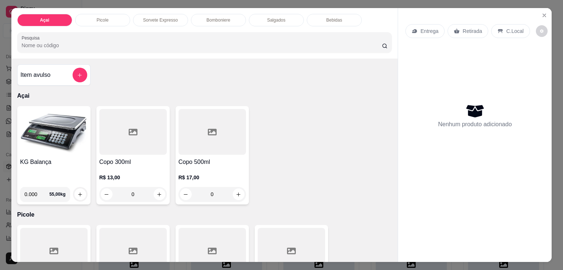
click at [35, 192] on input "0.000" at bounding box center [37, 194] width 25 height 15
click at [63, 119] on img at bounding box center [53, 132] width 67 height 46
click at [37, 188] on input "0.000" at bounding box center [37, 194] width 25 height 15
click at [82, 192] on button "increase-product-quantity" at bounding box center [80, 195] width 12 height 12
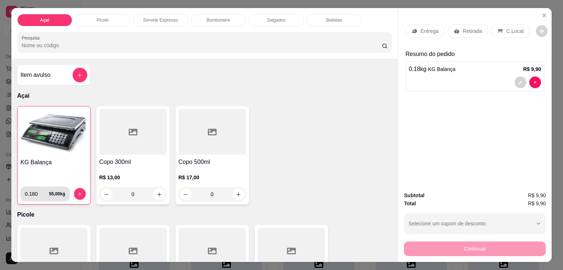
click at [35, 192] on input "0.180" at bounding box center [37, 194] width 24 height 15
click at [77, 192] on icon "increase-product-quantity" at bounding box center [79, 194] width 5 height 5
click at [36, 191] on input "0.181" at bounding box center [37, 194] width 24 height 15
click at [79, 192] on icon "increase-product-quantity" at bounding box center [79, 194] width 5 height 5
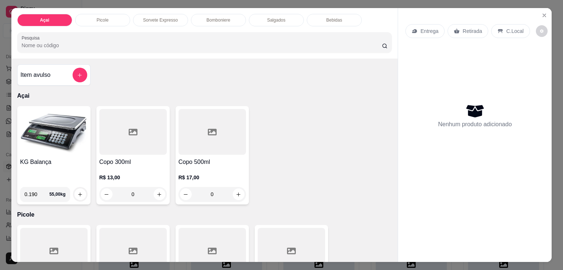
click at [33, 194] on input "0.190" at bounding box center [37, 194] width 25 height 15
click at [78, 193] on icon "increase-product-quantity" at bounding box center [80, 195] width 4 height 4
click at [31, 194] on input "0.189" at bounding box center [37, 194] width 25 height 15
click at [79, 194] on button "increase-product-quantity" at bounding box center [79, 194] width 11 height 11
click at [33, 191] on input "0.182" at bounding box center [37, 194] width 25 height 15
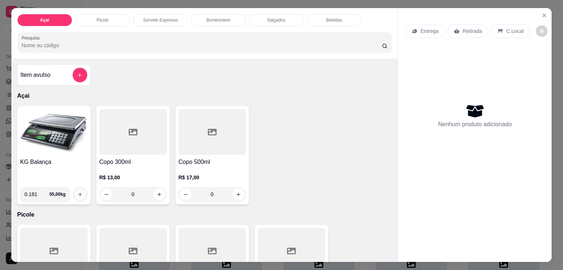
click at [79, 192] on icon "increase-product-quantity" at bounding box center [79, 194] width 5 height 5
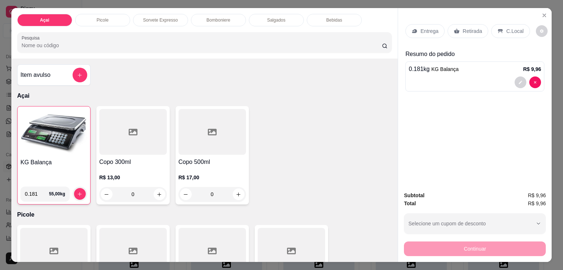
click at [34, 194] on input "0.181" at bounding box center [37, 194] width 24 height 15
type input "0.182"
click at [77, 192] on icon "increase-product-quantity" at bounding box center [79, 194] width 5 height 5
click at [506, 27] on p "C.Local" at bounding box center [514, 30] width 17 height 7
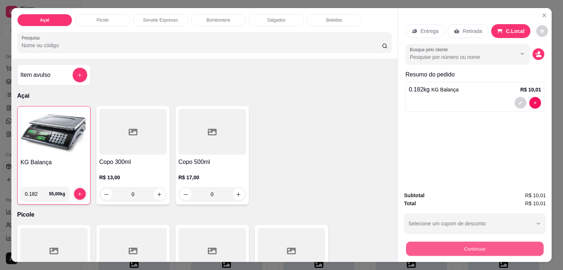
click at [484, 246] on button "Continuar" at bounding box center [474, 249] width 137 height 14
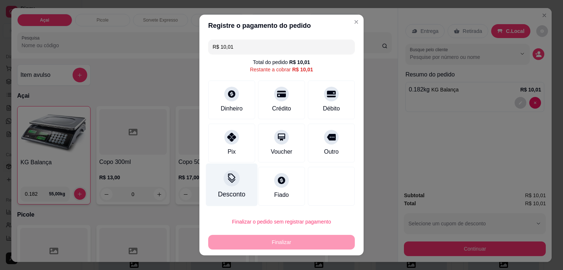
click at [234, 188] on div "Desconto" at bounding box center [232, 185] width 52 height 43
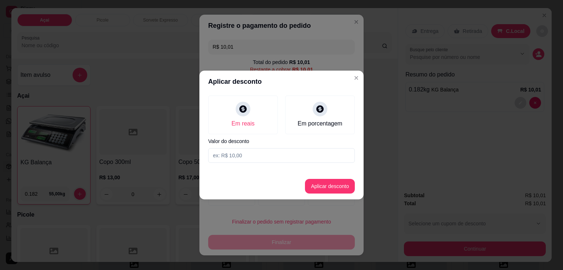
click at [233, 155] on input at bounding box center [281, 155] width 147 height 15
type input "10,00"
click at [322, 189] on button "Aplicar desconto" at bounding box center [330, 186] width 50 height 15
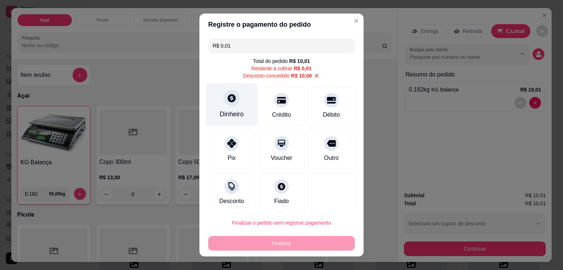
click at [227, 100] on icon at bounding box center [231, 98] width 8 height 8
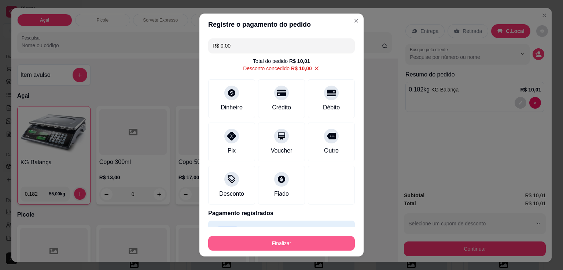
click at [283, 241] on button "Finalizar" at bounding box center [281, 243] width 147 height 15
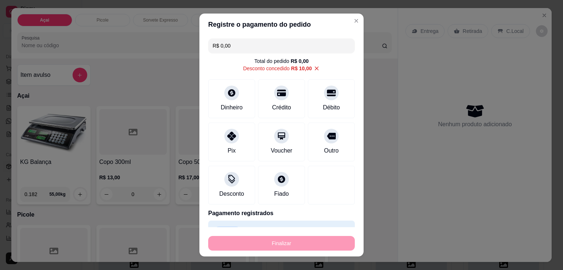
type input "-R$ 10,01"
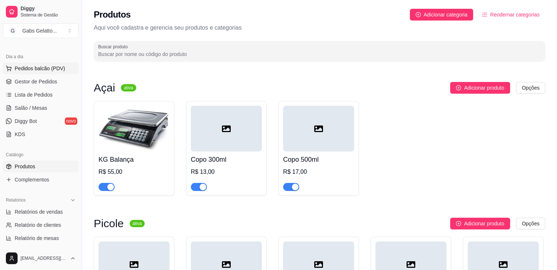
click at [55, 68] on span "Pedidos balcão (PDV)" at bounding box center [40, 68] width 51 height 7
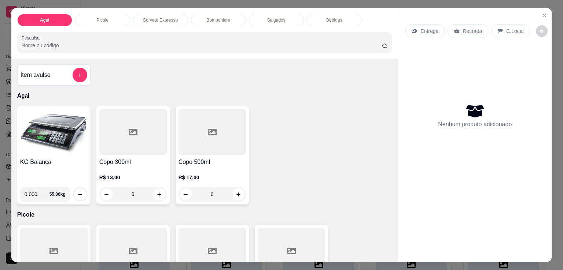
click at [232, 19] on div "Bomboniere" at bounding box center [218, 20] width 55 height 12
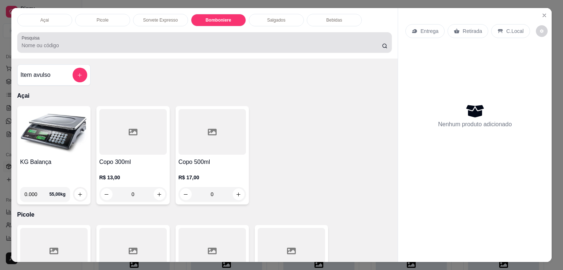
scroll to position [18, 0]
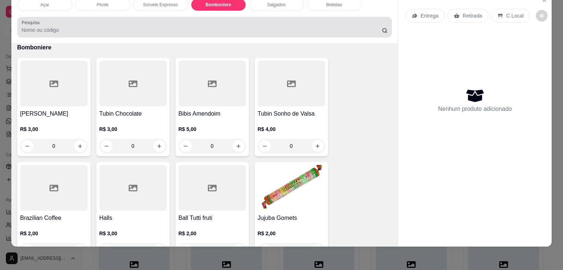
click at [274, 20] on div at bounding box center [205, 27] width 366 height 15
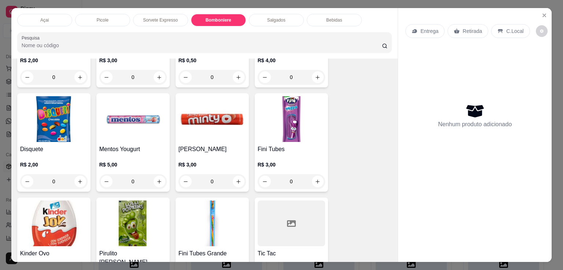
scroll to position [1152, 0]
